Goal: Find specific page/section: Find specific page/section

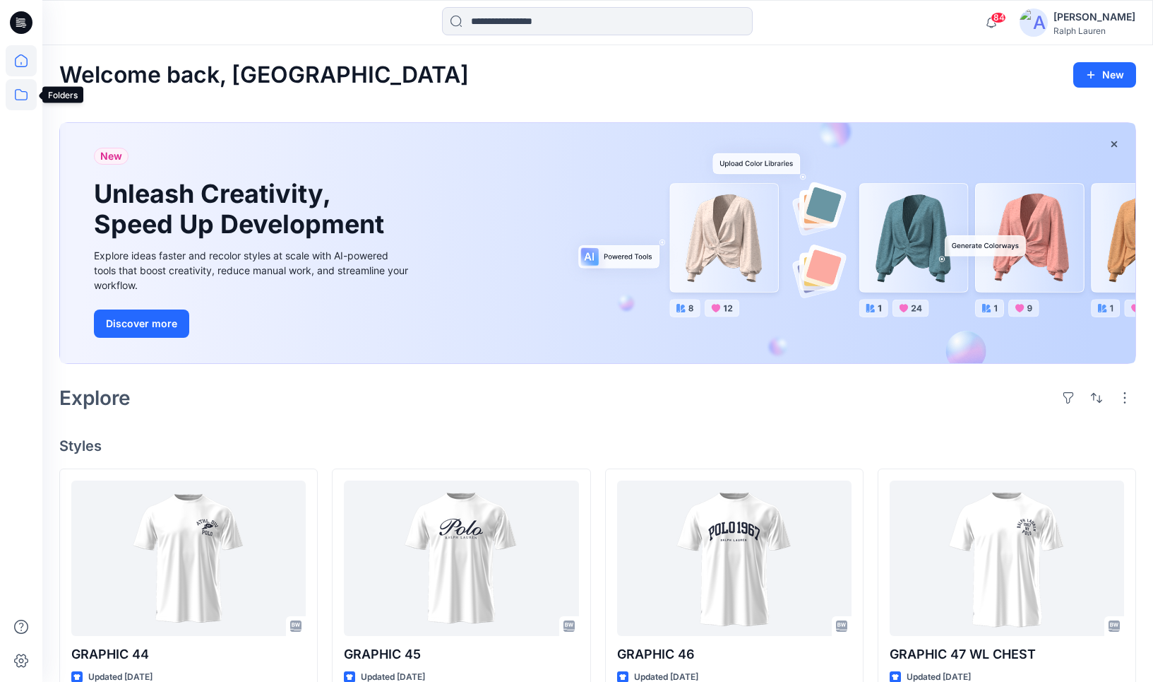
click at [23, 89] on icon at bounding box center [21, 94] width 31 height 31
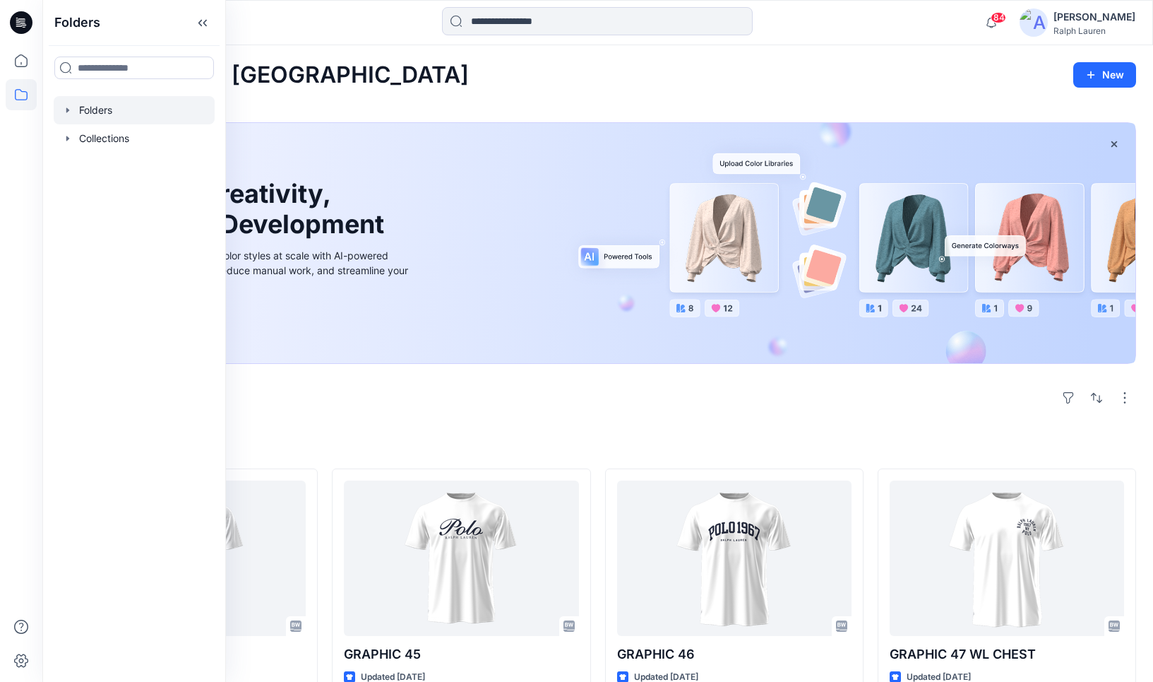
click at [108, 110] on div at bounding box center [134, 110] width 161 height 28
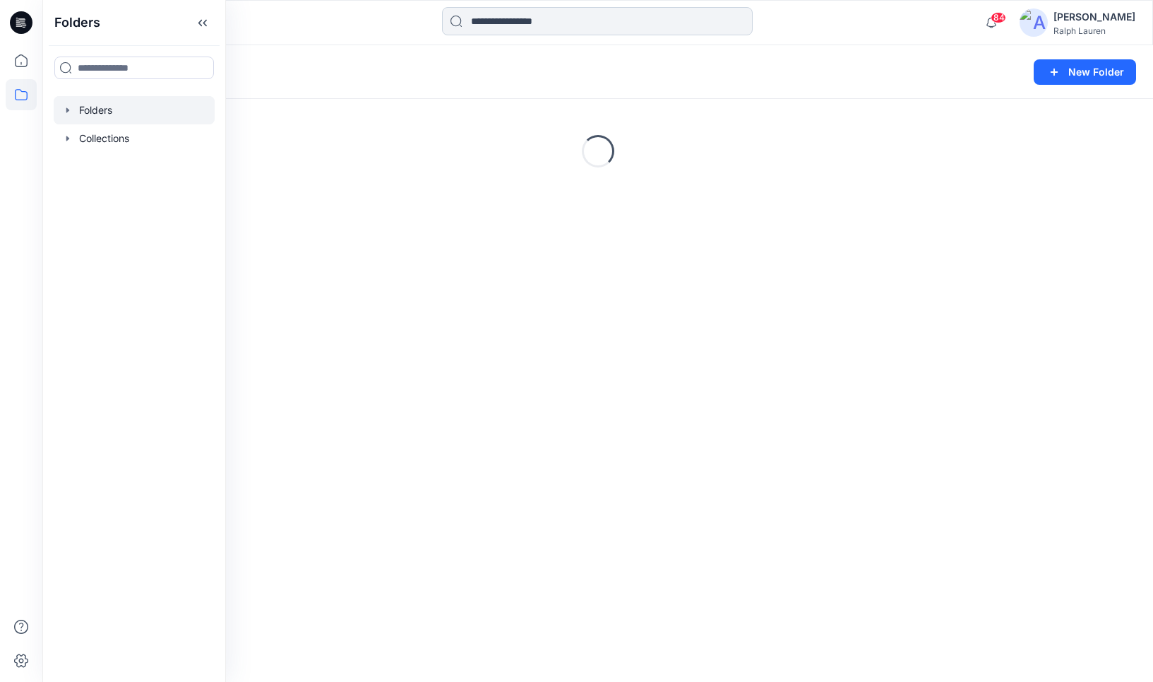
click at [530, 25] on input at bounding box center [597, 21] width 311 height 28
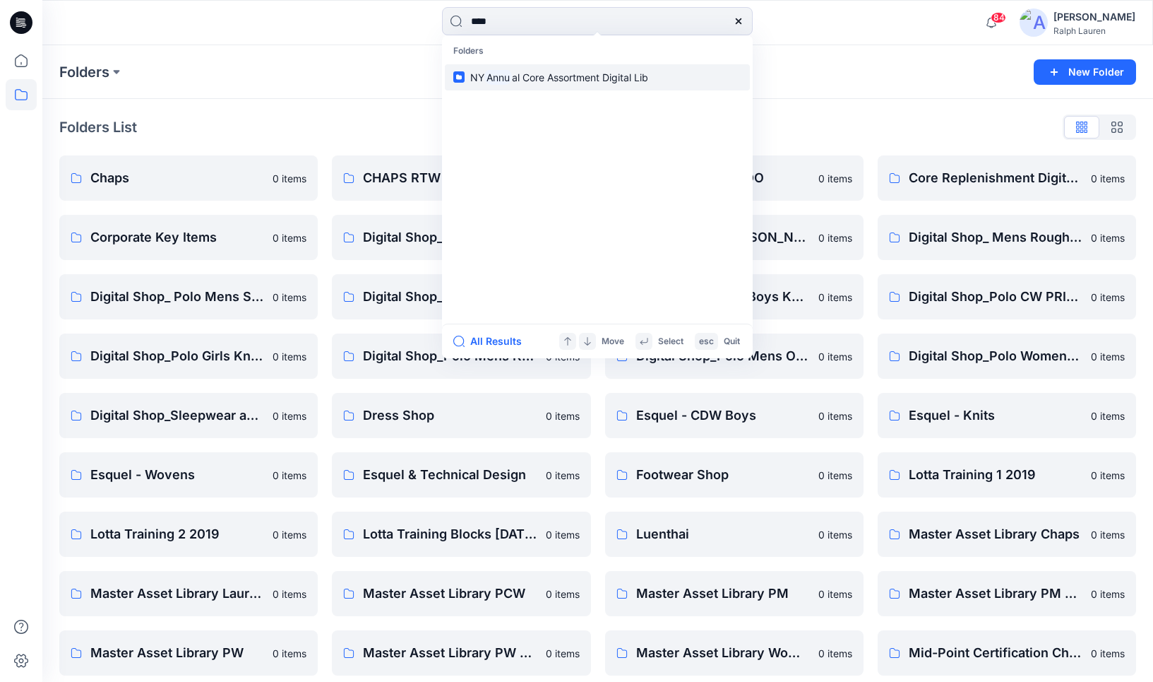
type input "****"
click at [532, 71] on span "al Core Assortment Digital Lib" at bounding box center [580, 77] width 136 height 12
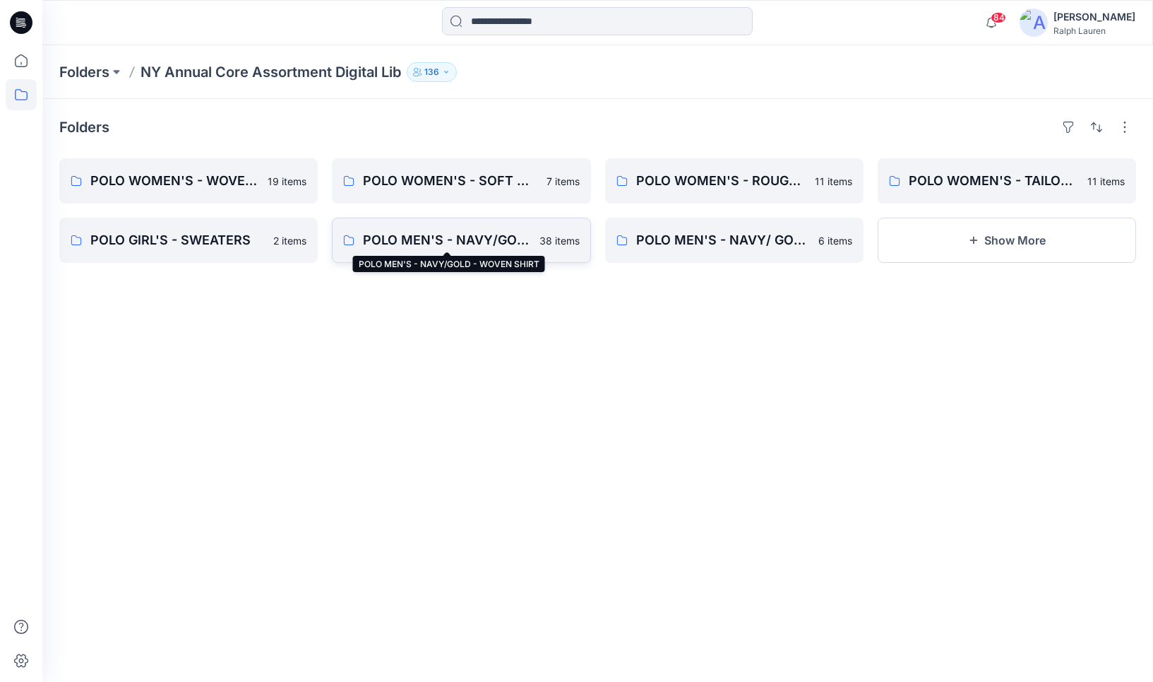
click at [436, 237] on p "POLO MEN'S - NAVY/GOLD - WOVEN SHIRT" at bounding box center [446, 240] width 167 height 20
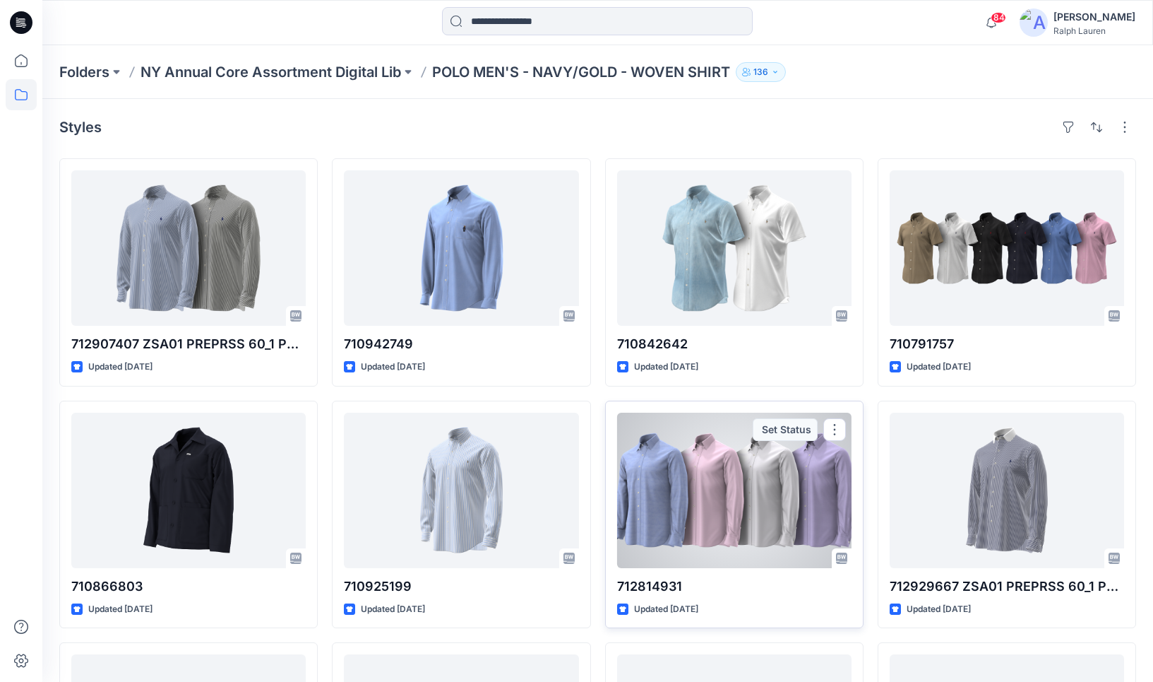
click at [766, 483] on div at bounding box center [734, 489] width 234 height 155
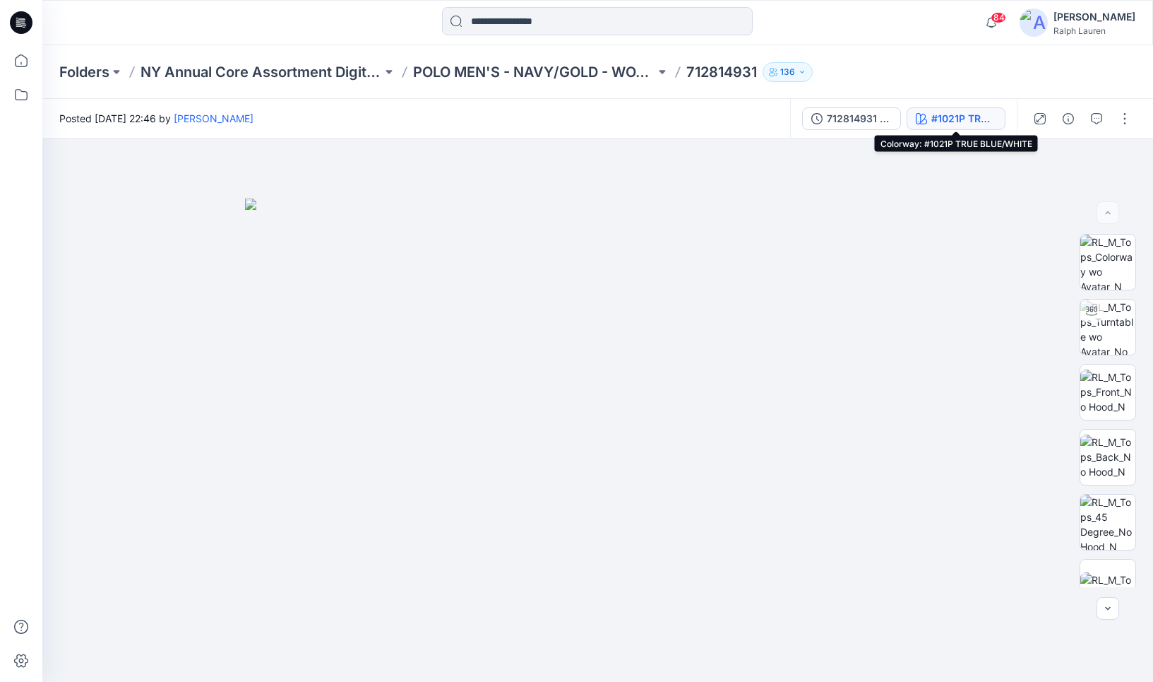
click at [962, 120] on div "#1021P TRUE BLUE/WHITE" at bounding box center [964, 119] width 65 height 16
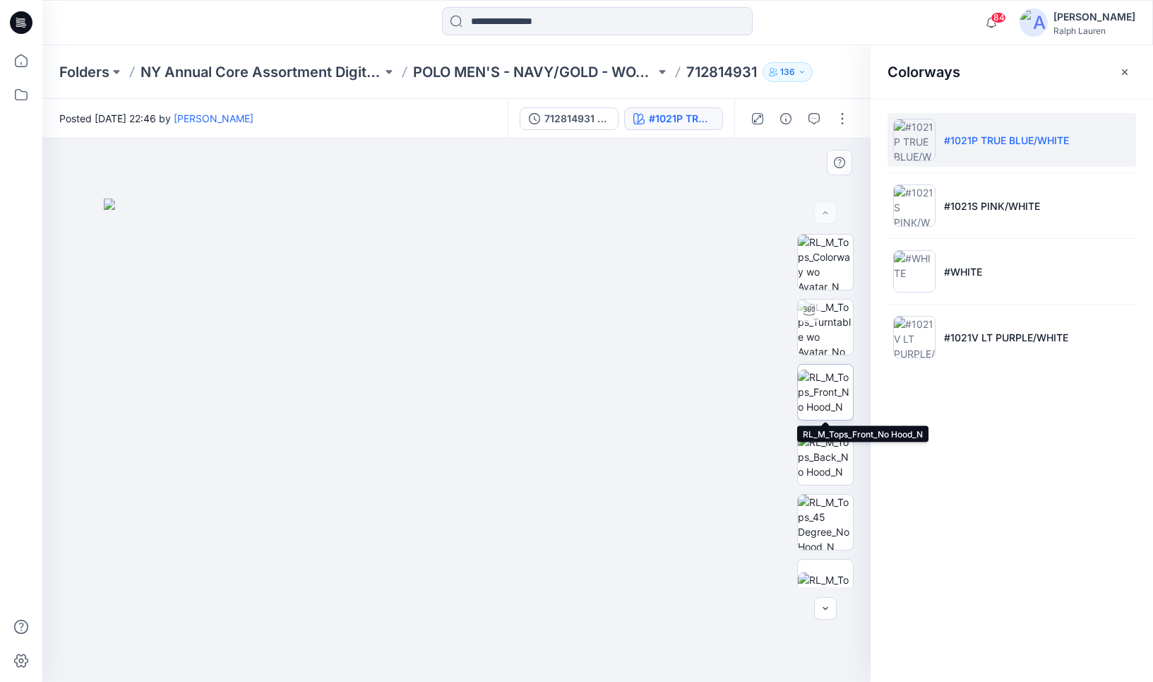
click at [821, 386] on img at bounding box center [825, 391] width 55 height 44
